Goal: Task Accomplishment & Management: Manage account settings

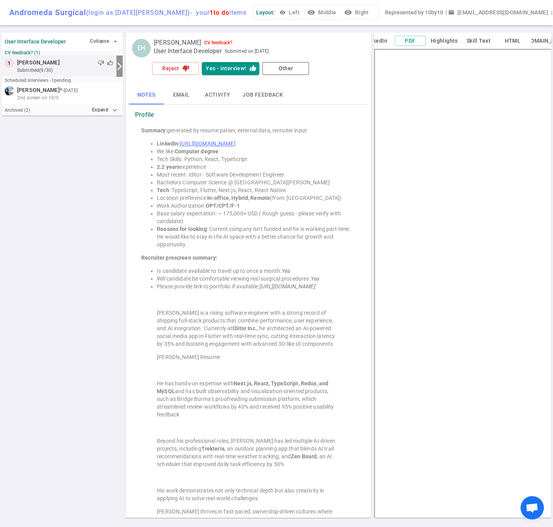
drag, startPoint x: 479, startPoint y: 24, endPoint x: 545, endPoint y: 26, distance: 65.6
click at [545, 25] on header "Andromeda Surgical (login as: [DATE][PERSON_NAME] ) - your 1 to do items Layout…" at bounding box center [276, 12] width 553 height 25
